Goal: Book appointment/travel/reservation

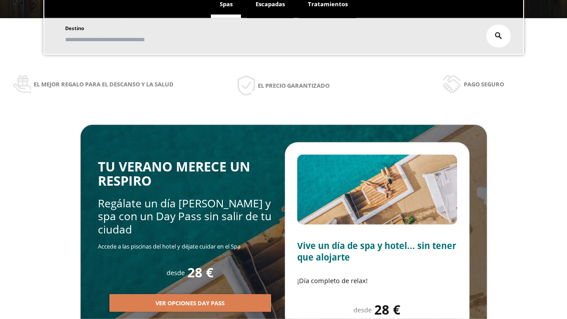
scroll to position [151, 0]
click at [270, 4] on span "Escapadas" at bounding box center [270, 4] width 29 height 8
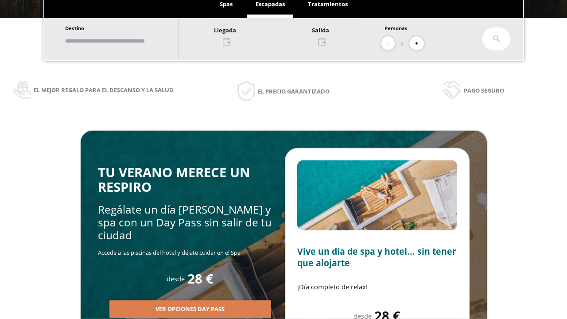
click at [125, 41] on input "text" at bounding box center [117, 41] width 110 height 16
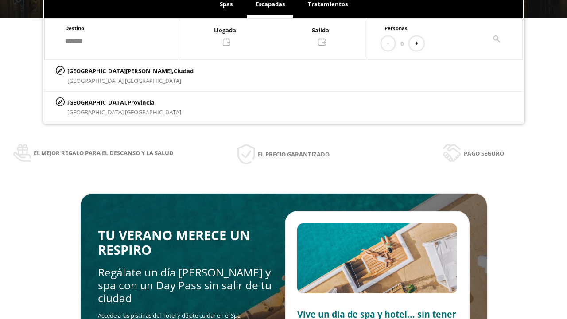
click at [282, 35] on div at bounding box center [273, 35] width 188 height 21
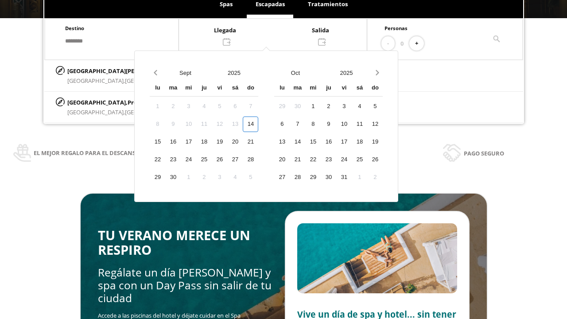
click at [181, 150] on div "16" at bounding box center [173, 142] width 16 height 16
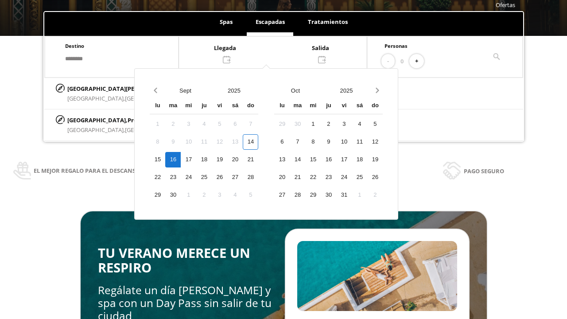
click at [196, 160] on div "17" at bounding box center [189, 160] width 16 height 16
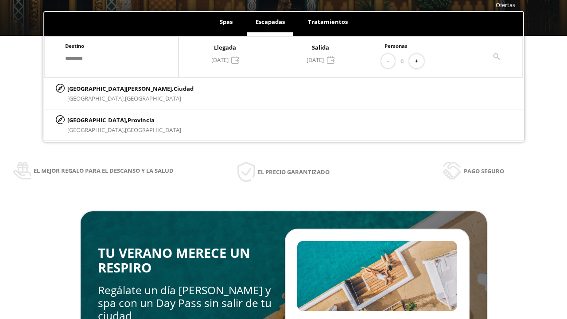
click at [420, 61] on button "+" at bounding box center [416, 61] width 15 height 15
click at [111, 88] on p "[GEOGRAPHIC_DATA][PERSON_NAME], [GEOGRAPHIC_DATA]" at bounding box center [130, 89] width 126 height 10
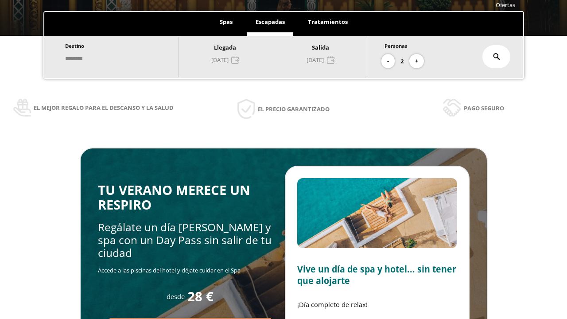
type input "**********"
click at [497, 57] on icon at bounding box center [496, 56] width 7 height 7
